Goal: Information Seeking & Learning: Check status

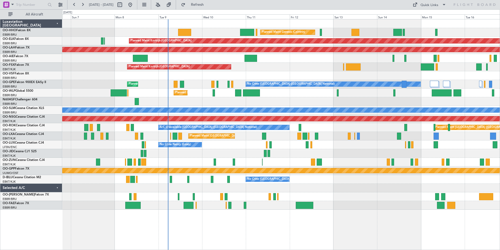
click at [308, 133] on div "Planned Maint [GEOGRAPHIC_DATA] ([GEOGRAPHIC_DATA] National)" at bounding box center [281, 136] width 438 height 9
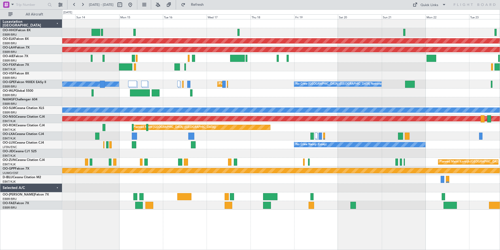
click at [208, 115] on div "Planned Maint Geneva (Cointrin) Planned Maint [GEOGRAPHIC_DATA]-[GEOGRAPHIC_DAT…" at bounding box center [281, 114] width 438 height 190
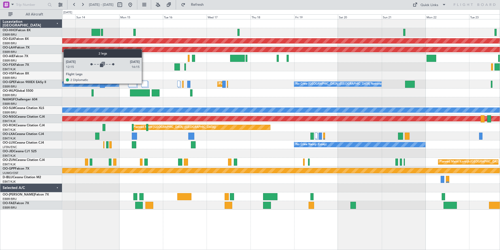
click at [144, 83] on div at bounding box center [144, 84] width 7 height 6
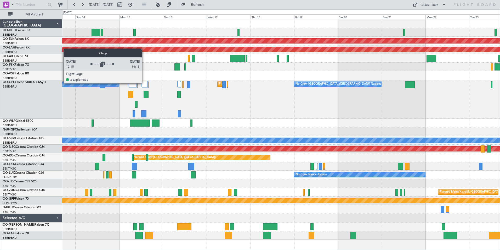
click at [144, 83] on div at bounding box center [144, 84] width 7 height 6
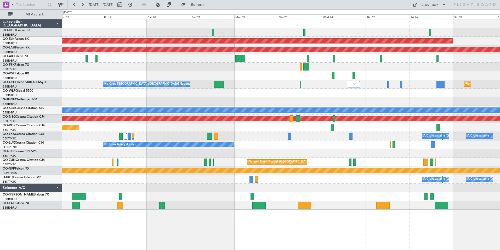
click at [269, 139] on div "A/C Unavailable [GEOGRAPHIC_DATA] ([GEOGRAPHIC_DATA] National) A/C Unavailable" at bounding box center [281, 136] width 438 height 9
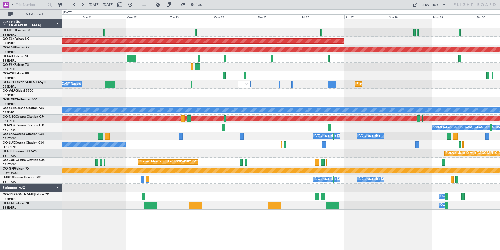
click at [305, 103] on div at bounding box center [281, 101] width 438 height 9
click at [390, 82] on div "Planned Maint Kortrijk-[GEOGRAPHIC_DATA] Planned [GEOGRAPHIC_DATA][PERSON_NAME]…" at bounding box center [281, 114] width 438 height 190
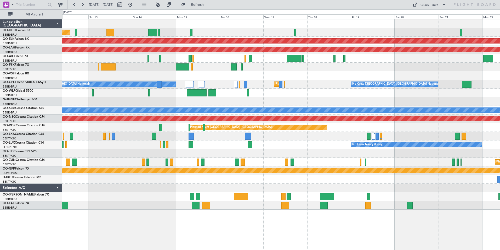
click at [378, 69] on div "Planned Maint Geneva (Cointrin) Planned Maint [GEOGRAPHIC_DATA]-[GEOGRAPHIC_DAT…" at bounding box center [281, 114] width 438 height 190
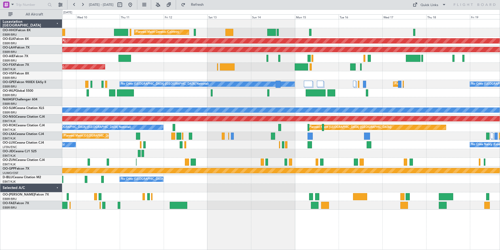
click at [398, 58] on div "Planned Maint Geneva (Cointrin) Planned Maint [GEOGRAPHIC_DATA]-[GEOGRAPHIC_DAT…" at bounding box center [281, 114] width 438 height 190
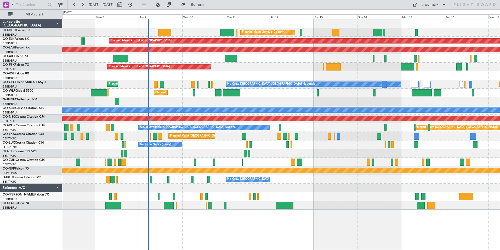
click at [380, 60] on div "Planned Maint Geneva (Cointrin) Planned Maint [GEOGRAPHIC_DATA]-[GEOGRAPHIC_DAT…" at bounding box center [281, 114] width 438 height 190
